Goal: Information Seeking & Learning: Compare options

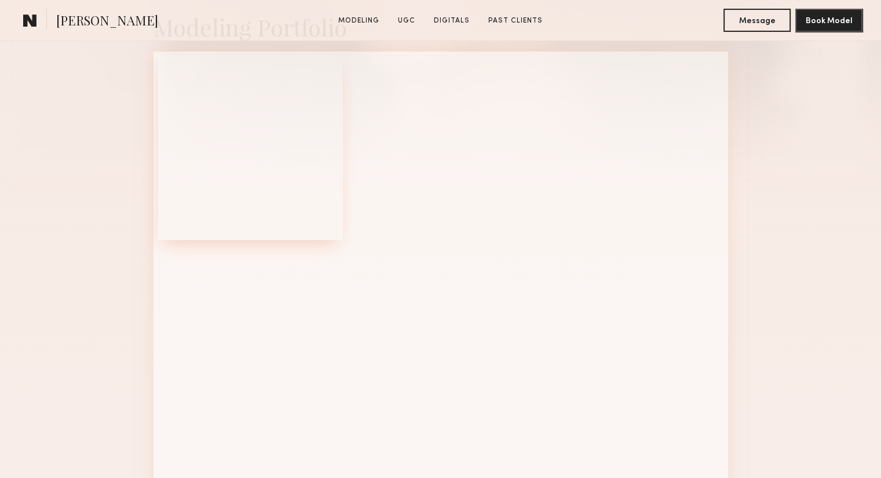
scroll to position [290, 0]
